Goal: Information Seeking & Learning: Understand process/instructions

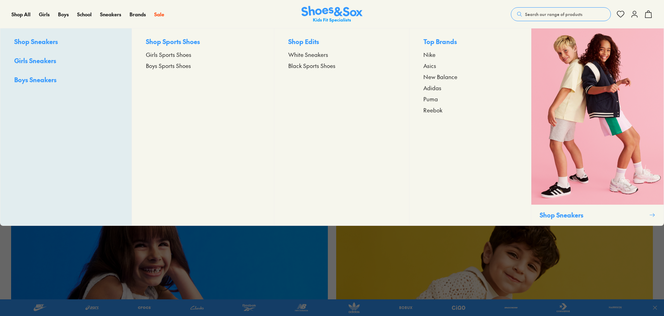
scroll to position [139, 0]
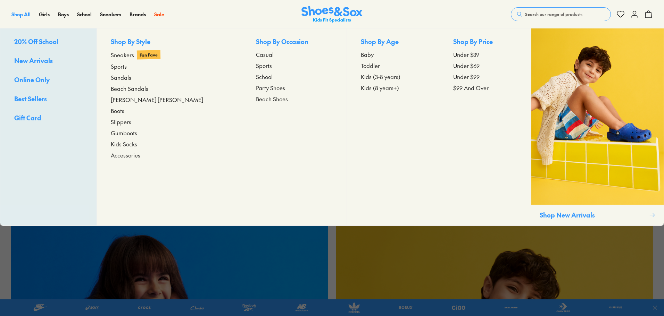
click at [28, 16] on span "Shop All" at bounding box center [20, 14] width 19 height 7
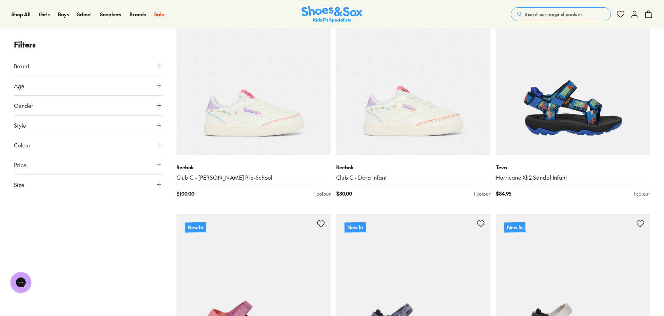
click at [34, 190] on button "Size" at bounding box center [88, 184] width 149 height 19
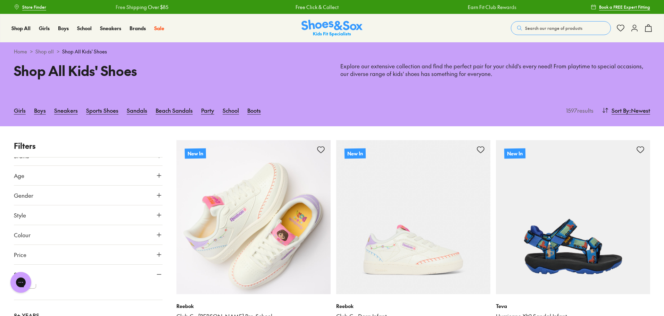
click at [251, 236] on img at bounding box center [253, 217] width 154 height 154
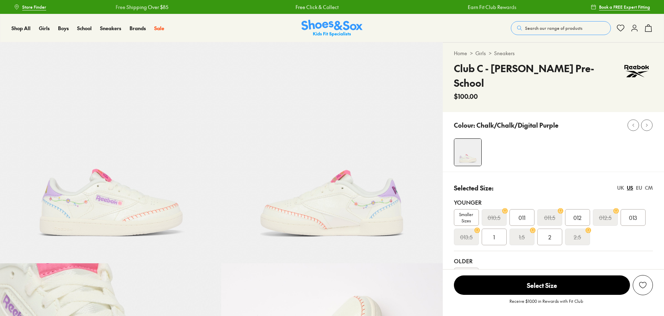
scroll to position [125, 0]
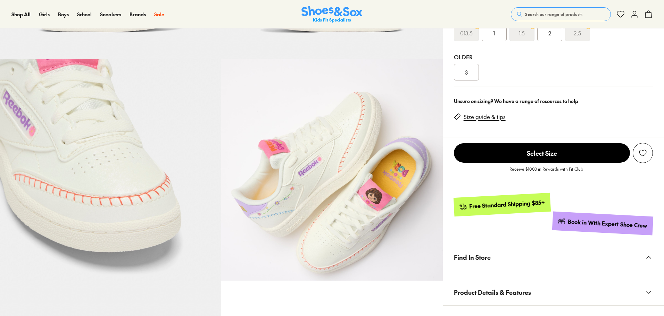
select select "*"
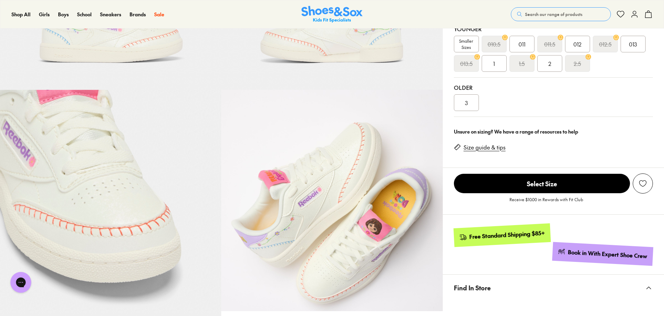
scroll to position [0, 0]
click at [485, 144] on link "Size guide & tips" at bounding box center [485, 148] width 42 height 8
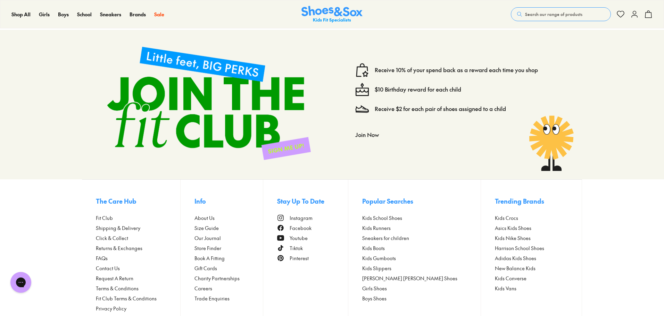
scroll to position [1438, 0]
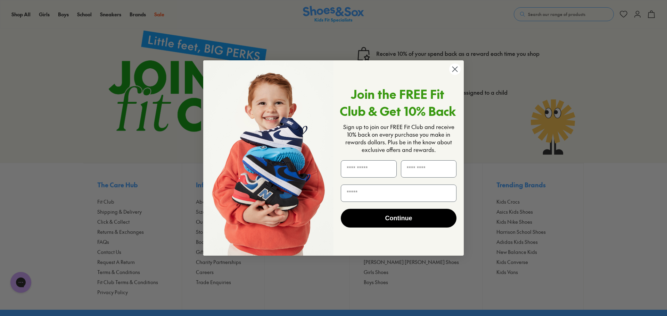
click at [458, 75] on icon "Close dialog" at bounding box center [455, 69] width 12 height 12
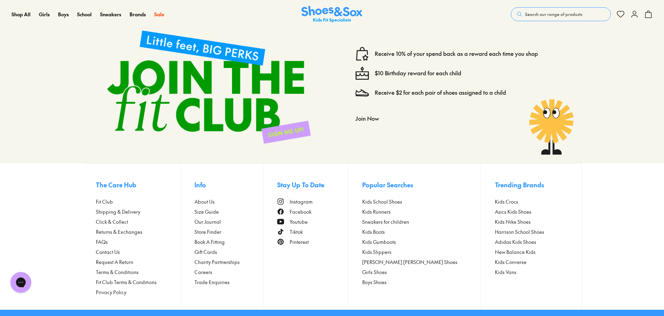
click at [214, 208] on span "Size Guide" at bounding box center [206, 211] width 24 height 7
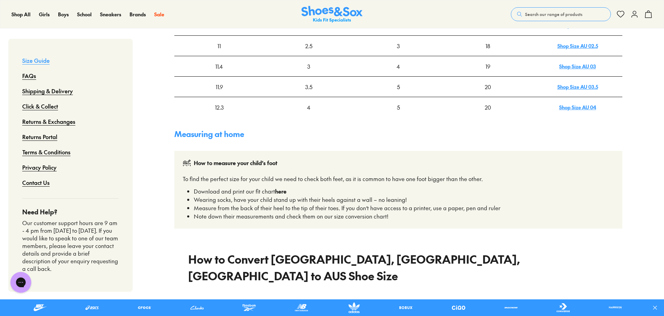
scroll to position [347, 0]
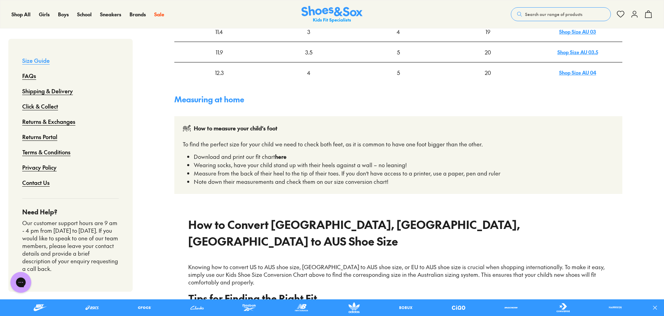
click at [285, 158] on strong "here" at bounding box center [280, 157] width 11 height 8
